Goal: Task Accomplishment & Management: Use online tool/utility

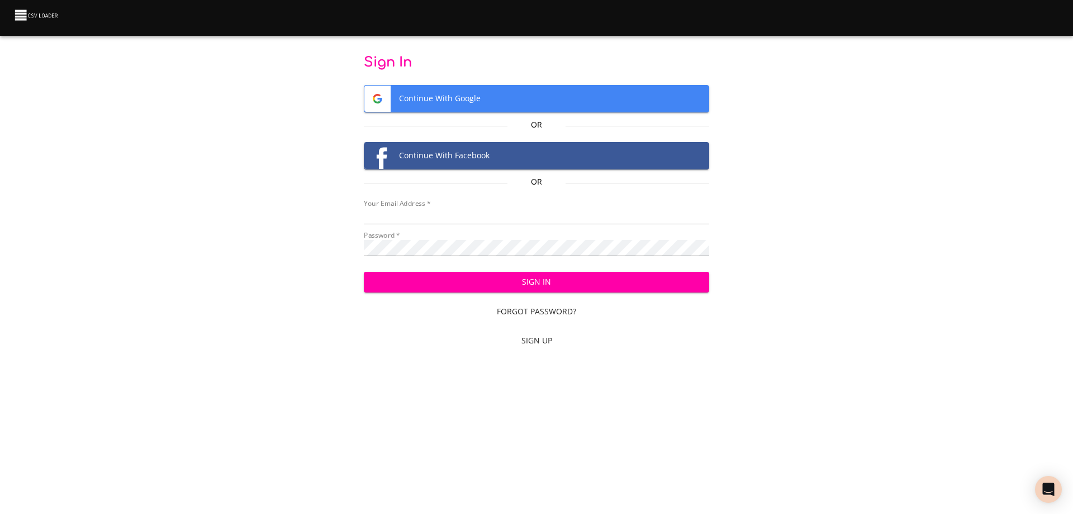
type input "[EMAIL_ADDRESS][DOMAIN_NAME]"
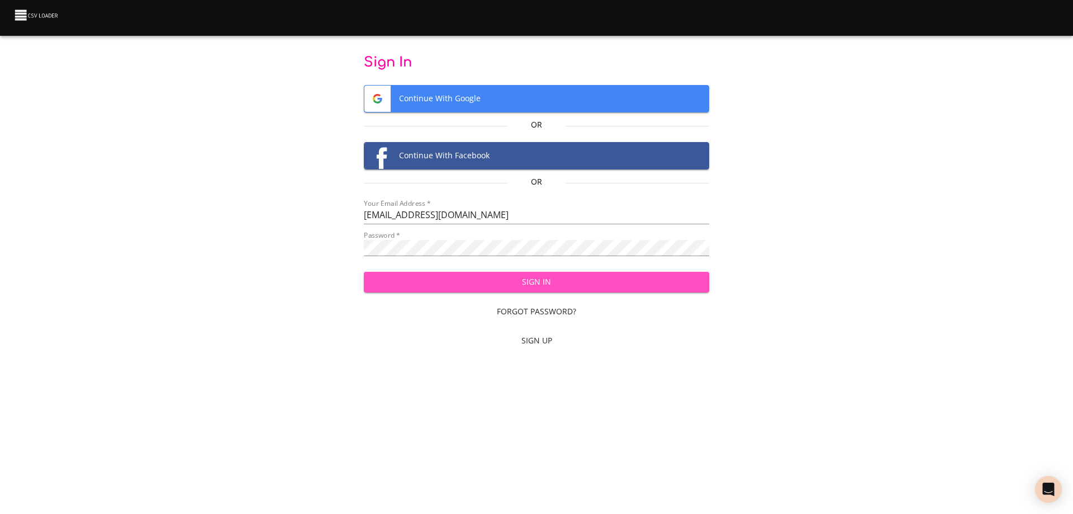
click at [543, 277] on span "Sign In" at bounding box center [537, 282] width 328 height 14
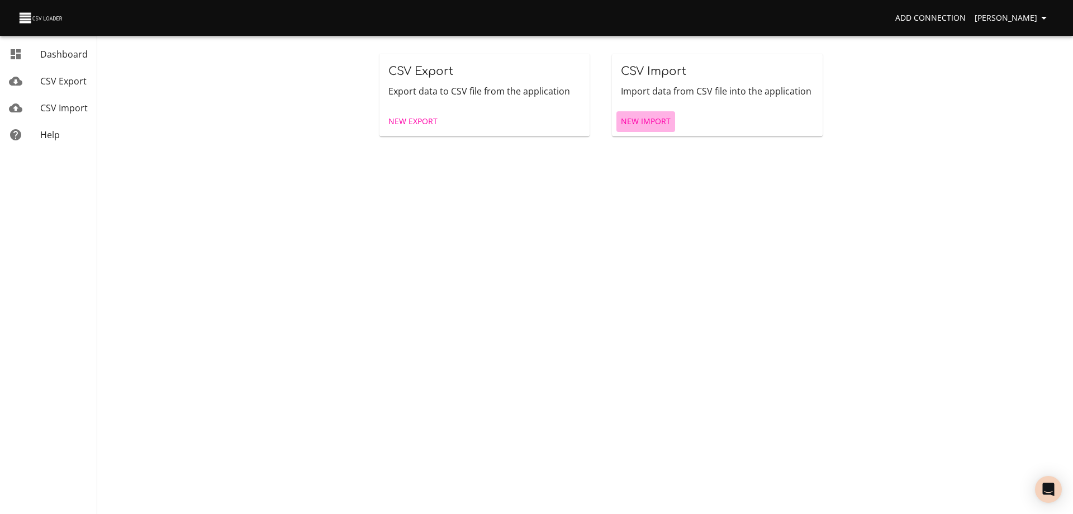
click at [649, 117] on span "New Import" at bounding box center [646, 122] width 50 height 14
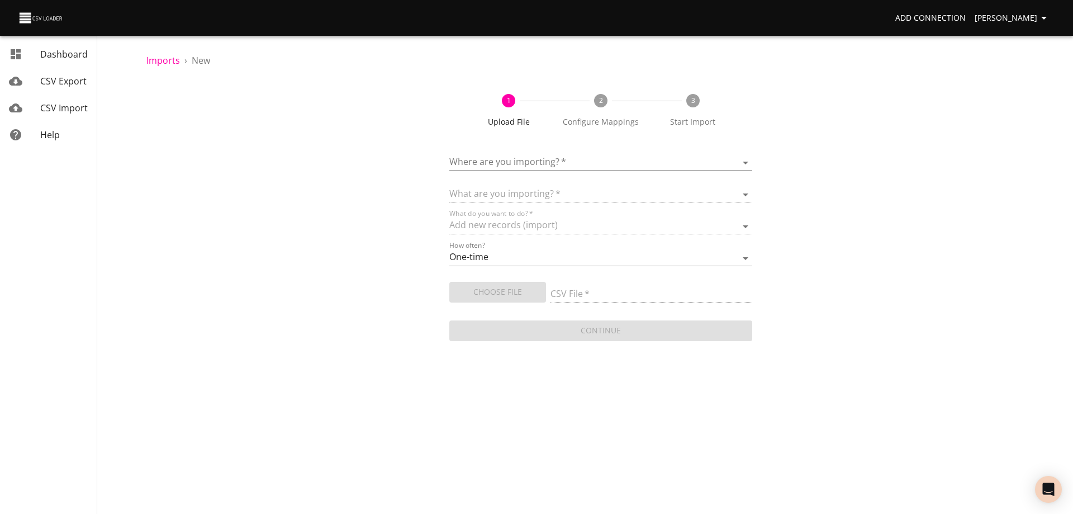
click at [571, 161] on body "Add Connection [PERSON_NAME] Dashboard CSV Export CSV Import Help Imports › New…" at bounding box center [536, 257] width 1073 height 514
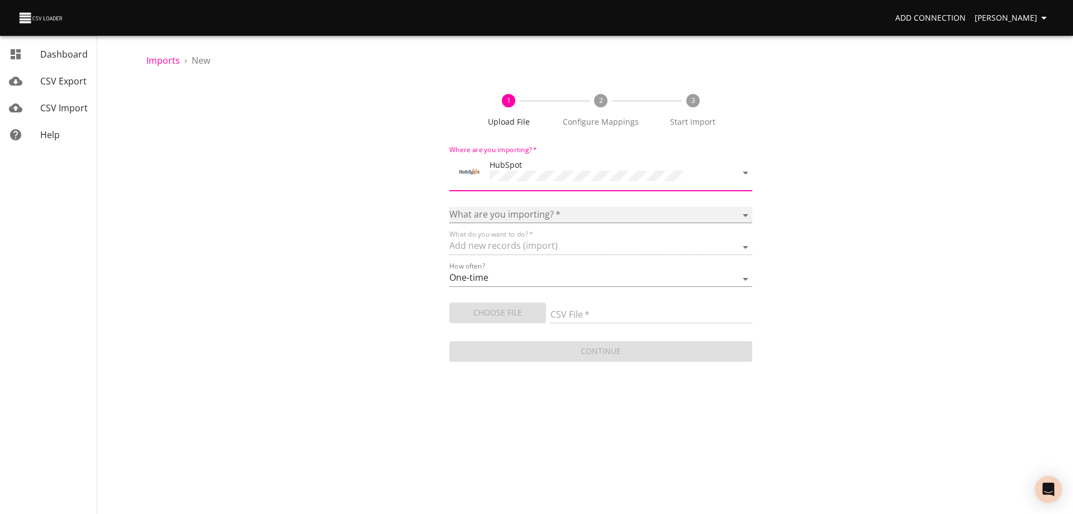
click at [541, 211] on select "Calls Companies Contacts Deals Emails Line items Meetings Notes Products Tasks …" at bounding box center [600, 215] width 303 height 16
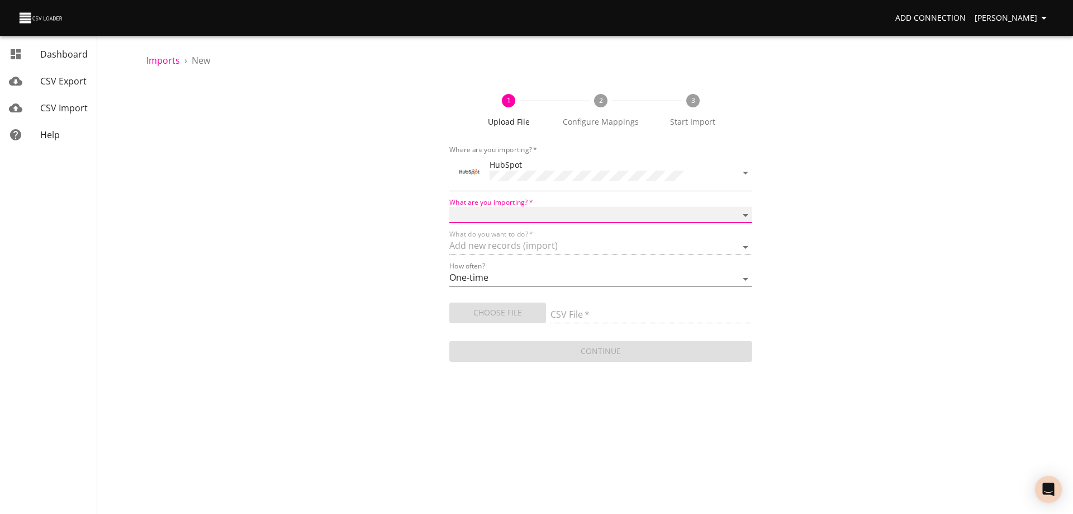
select select "deals"
click at [449, 207] on select "Calls Companies Contacts Deals Emails Line items Meetings Notes Products Tasks …" at bounding box center [600, 215] width 303 height 16
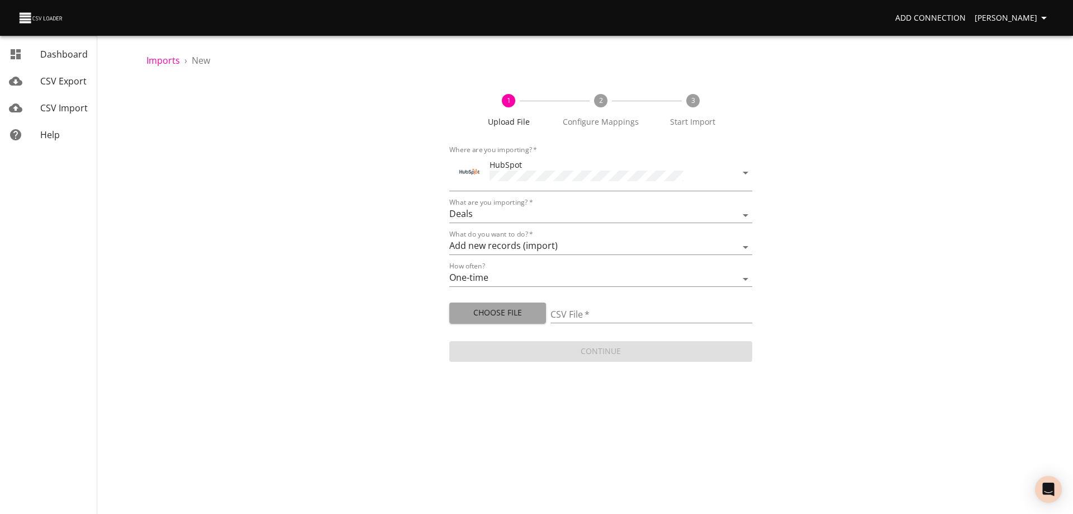
click at [496, 310] on span "Choose File" at bounding box center [497, 313] width 79 height 14
type input "Doctor Daily Sales 09102025.csv"
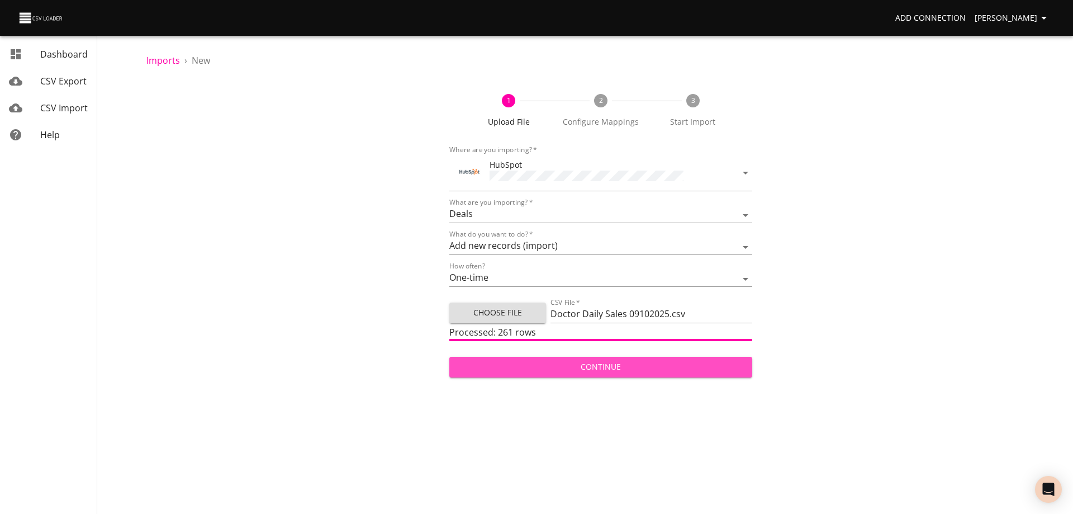
click at [643, 367] on span "Continue" at bounding box center [600, 367] width 285 height 14
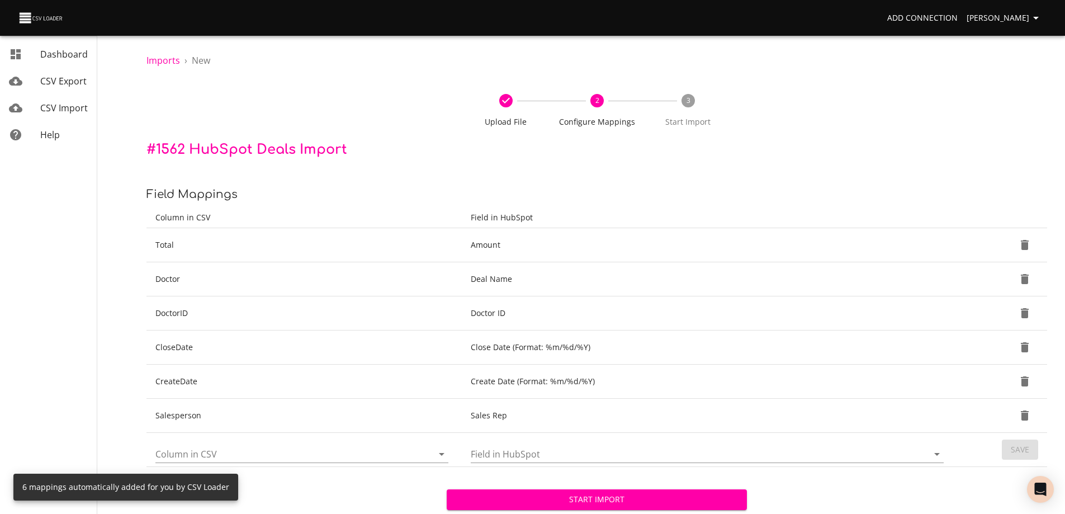
click at [609, 499] on span "Start Import" at bounding box center [597, 499] width 282 height 14
